Goal: Use online tool/utility: Utilize a website feature to perform a specific function

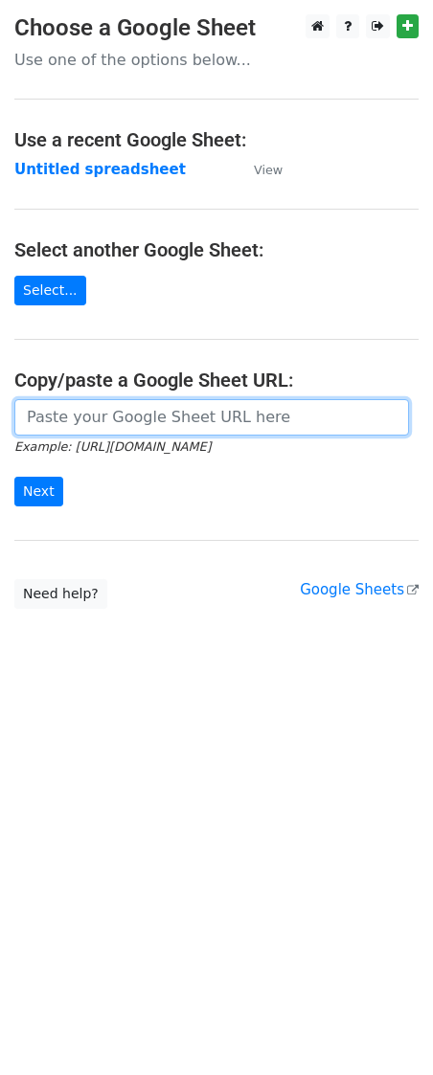
click at [137, 409] on input "url" at bounding box center [211, 417] width 395 height 36
paste input "[URL][DOMAIN_NAME]"
type input "[URL][DOMAIN_NAME]"
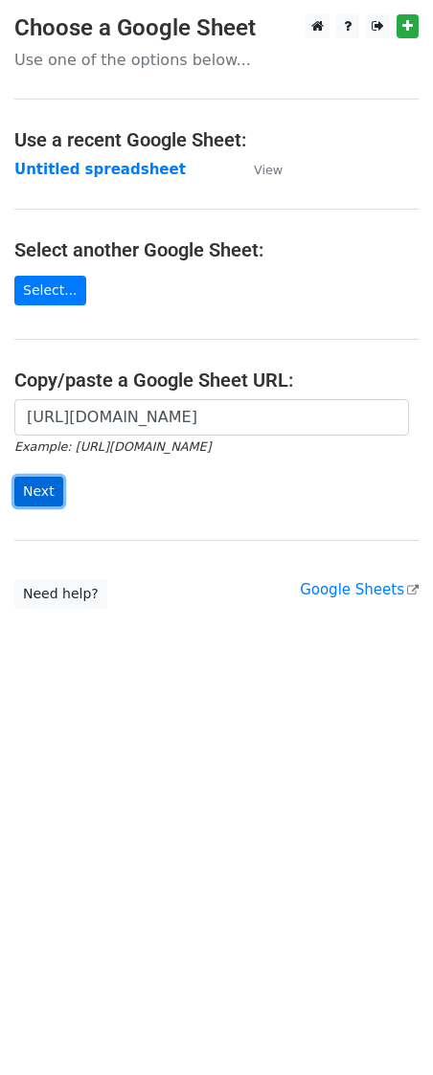
scroll to position [0, 0]
click at [34, 485] on input "Next" at bounding box center [38, 492] width 49 height 30
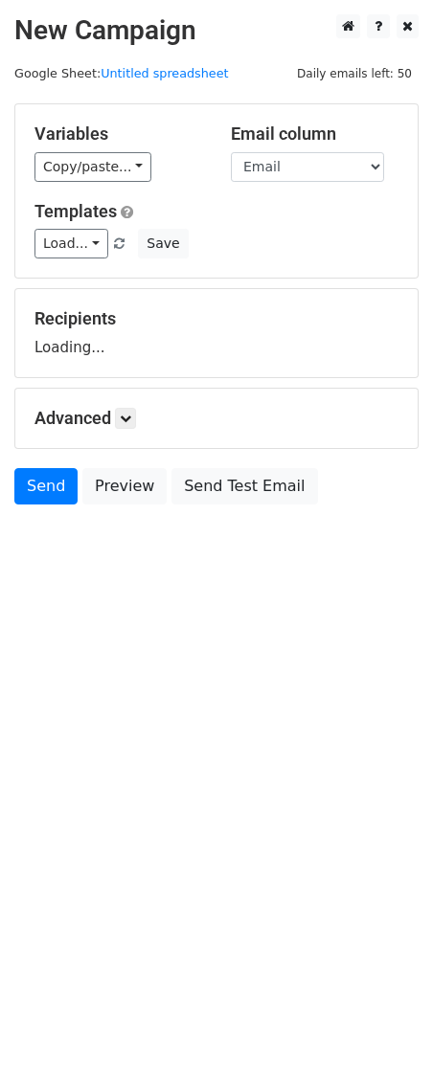
click at [208, 343] on div "Recipients Loading..." at bounding box center [216, 333] width 364 height 50
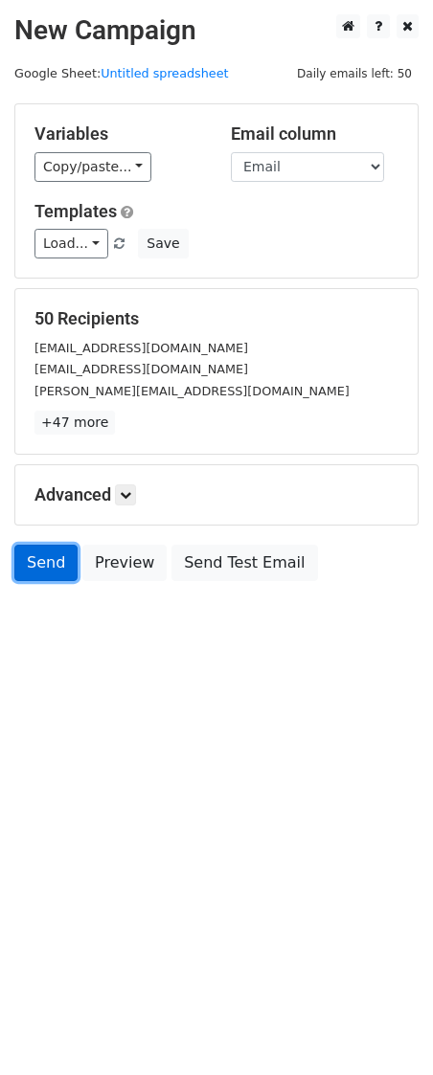
click at [36, 565] on link "Send" at bounding box center [45, 563] width 63 height 36
